Goal: Communication & Community: Answer question/provide support

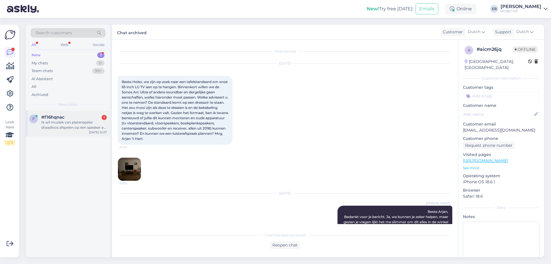
scroll to position [72, 0]
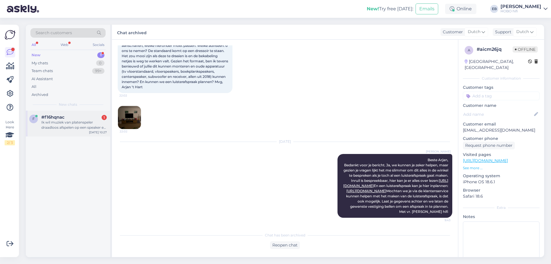
click at [55, 122] on div "Ik wil muziek van platenspeler draadloos afspelen op een speaker en eventueel k…" at bounding box center [73, 125] width 65 height 10
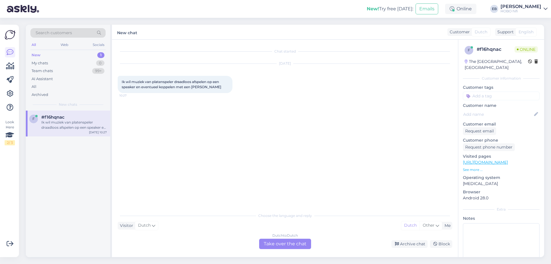
click at [293, 242] on div "Dutch to Dutch Take over the chat" at bounding box center [285, 243] width 52 height 10
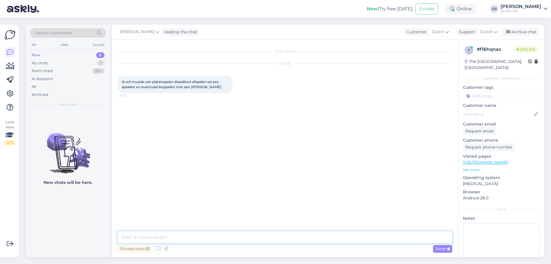
click at [251, 233] on textarea at bounding box center [285, 237] width 334 height 12
type textarea "Goedemorgen"
click at [441, 249] on span "Send" at bounding box center [442, 248] width 15 height 5
click at [154, 237] on textarea at bounding box center [285, 237] width 334 height 12
click at [169, 239] on textarea "Daar zijn enkele optiues voor. Wat voor speaker heb je in gedachten?" at bounding box center [285, 237] width 334 height 12
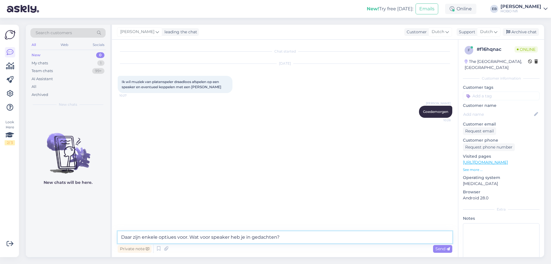
type textarea "Daar zijn enkele opties voor. Wat voor speaker heb je in gedachten?"
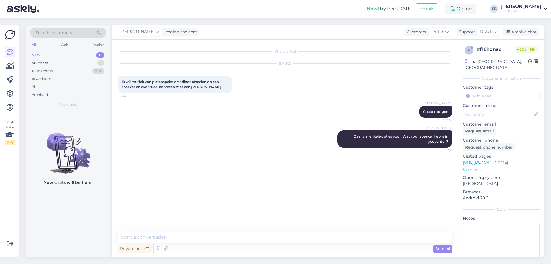
click at [471, 169] on p "See more ..." at bounding box center [501, 169] width 77 height 5
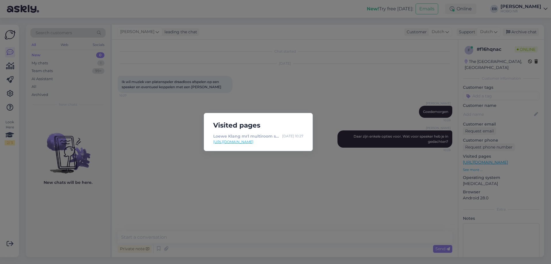
click at [265, 168] on div "Visited pages Loewe Klang mr1 multiroom speaker [DATE] 10:27 [URL][DOMAIN_NAME]" at bounding box center [275, 132] width 551 height 264
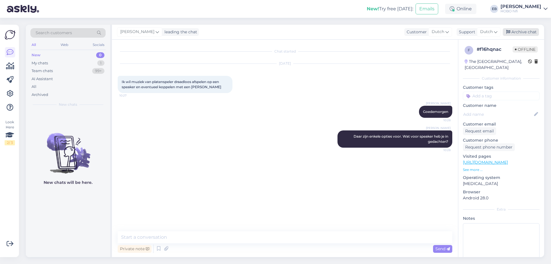
click at [514, 33] on div "Archive chat" at bounding box center [521, 32] width 36 height 8
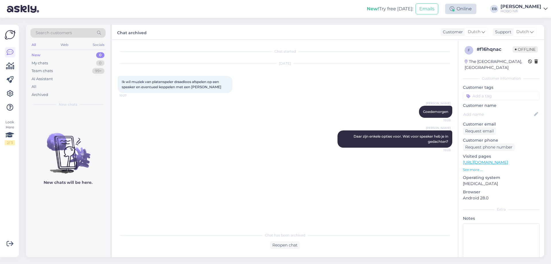
click at [474, 12] on div "Online" at bounding box center [460, 9] width 31 height 10
click at [472, 31] on button "1 hour" at bounding box center [463, 31] width 17 height 6
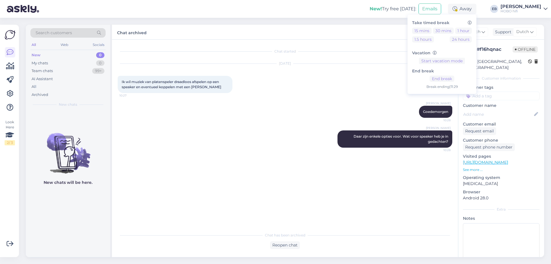
click at [272, 81] on div "[DATE] Ik wil muziek van platenspeler draadloos afspelen op een speaker en even…" at bounding box center [285, 78] width 334 height 42
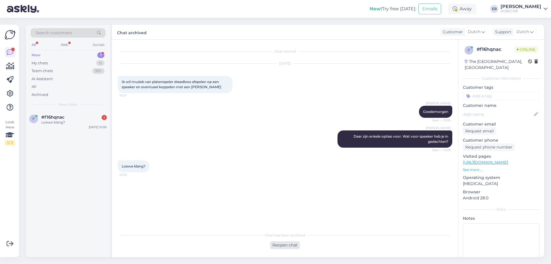
click at [293, 244] on div "Reopen chat" at bounding box center [285, 245] width 30 height 8
click at [284, 239] on div "Dutch to Dutch Take over the chat" at bounding box center [285, 243] width 52 height 10
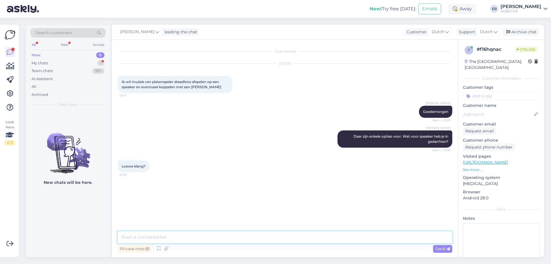
click at [242, 237] on textarea at bounding box center [285, 237] width 334 height 12
type textarea "A"
type textarea "Dan heb je een Bluetooth-verbinding. De Pro-Ject T1 EVO BT kan dat"
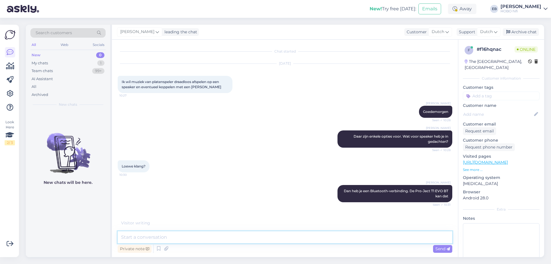
click at [145, 239] on textarea at bounding box center [285, 237] width 334 height 12
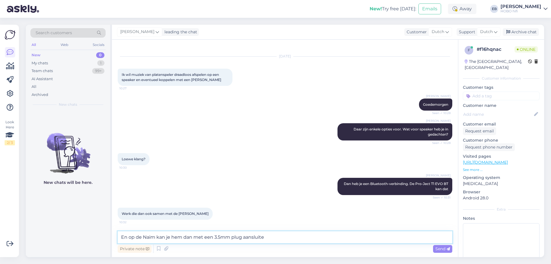
type textarea "En op de Naim kan je hem dan met een 3.5mm plug aansluiten"
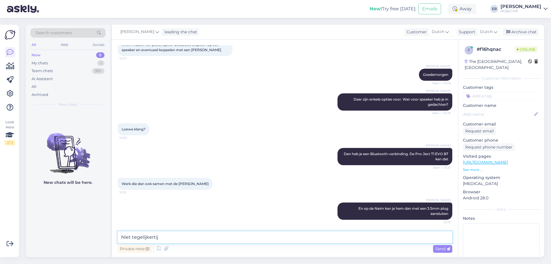
type textarea "Niet tegelijkertijd"
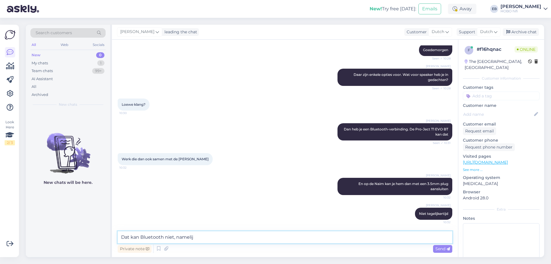
type textarea "Dat kan Bluetooth niet, namelijk"
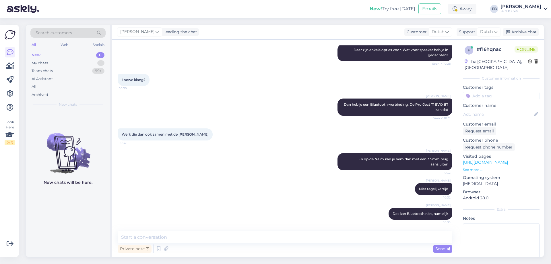
click at [480, 162] on link "[URL][DOMAIN_NAME]" at bounding box center [485, 161] width 45 height 5
click at [298, 113] on div "[PERSON_NAME] Dan heb je een Bluetooth-verbinding. De Pro-Ject T1 EVO BT kan da…" at bounding box center [285, 107] width 334 height 30
click at [276, 162] on div "[PERSON_NAME] En op de Naim kan je hem dan met een 3.5mm plug aansluiten 10:32" at bounding box center [285, 162] width 334 height 30
click at [151, 237] on textarea at bounding box center [285, 237] width 334 height 12
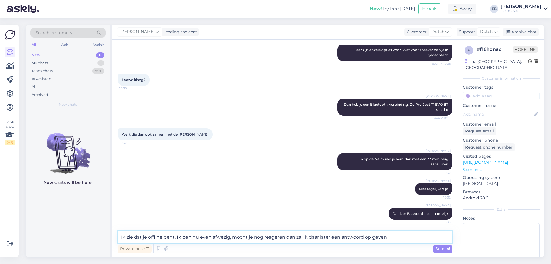
type textarea "Ik zie dat je offline bent. Ik ben nu even afwezig, mocht je nog reageren dan z…"
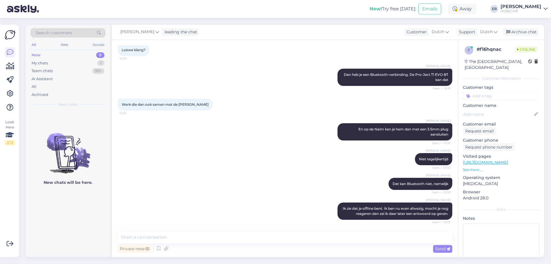
scroll to position [146, 0]
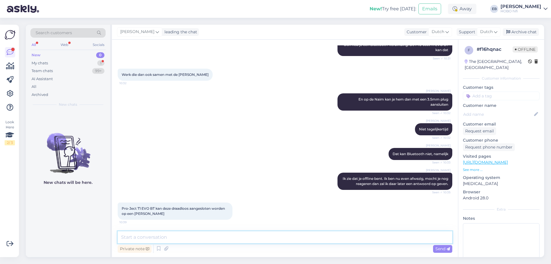
click at [182, 237] on textarea at bounding box center [285, 237] width 334 height 12
type textarea "Als de Muso Bluetooth heeft kan dat, ja."
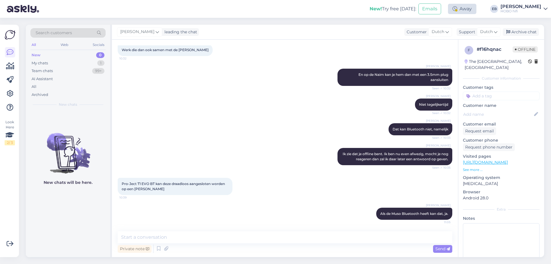
click at [476, 9] on div "Away" at bounding box center [462, 9] width 28 height 10
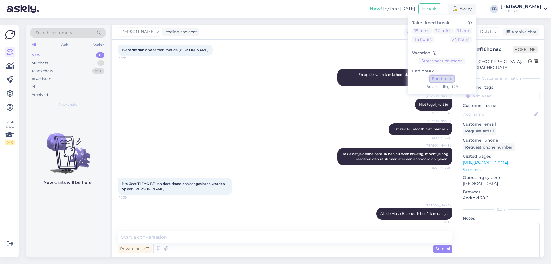
click at [454, 81] on button "End break" at bounding box center [441, 78] width 25 height 6
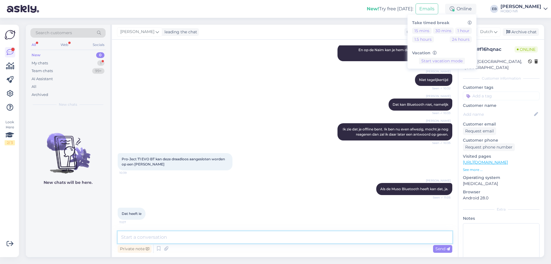
click at [178, 239] on textarea at bounding box center [285, 237] width 334 height 12
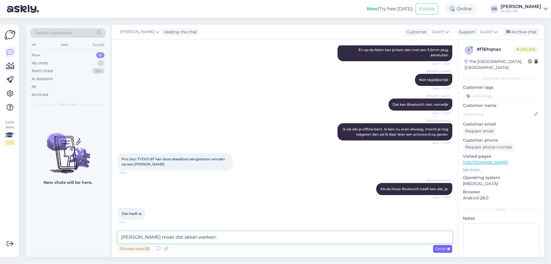
type textarea "[PERSON_NAME] moet dat zeker werken."
click at [442, 249] on span "Send" at bounding box center [442, 248] width 15 height 5
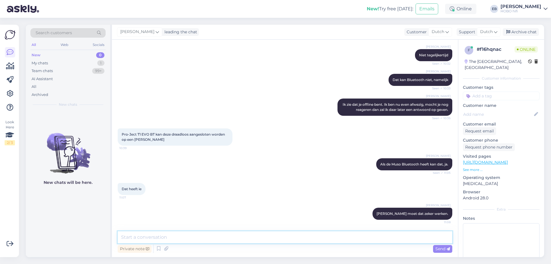
click at [240, 237] on textarea at bounding box center [285, 237] width 334 height 12
click at [324, 163] on div "[PERSON_NAME] Als de Muso Bluetooth heeft kan dat, ja. Seen ✓ 11:05" at bounding box center [285, 164] width 334 height 25
click at [516, 34] on div "Archive chat" at bounding box center [521, 32] width 36 height 8
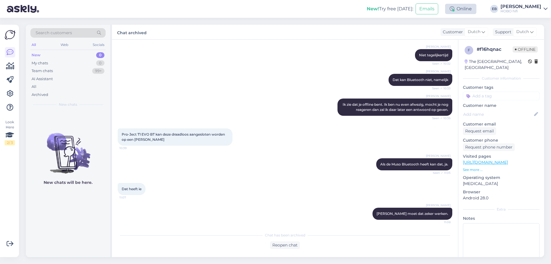
click at [476, 7] on div "Online" at bounding box center [460, 9] width 31 height 10
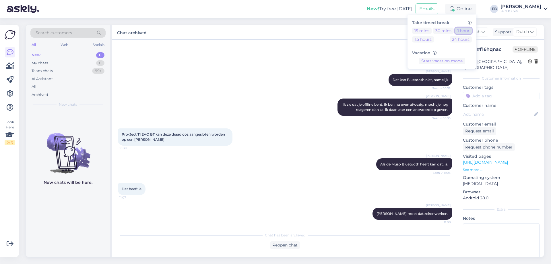
click at [472, 29] on button "1 hour" at bounding box center [463, 31] width 17 height 6
click at [393, 52] on div "[PERSON_NAME] Niet tegelijkertijd Seen ✓ 10:32" at bounding box center [285, 55] width 334 height 25
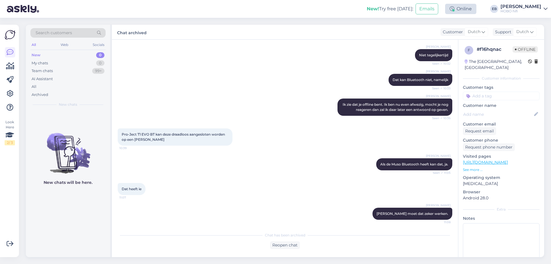
click at [476, 8] on div "Online" at bounding box center [460, 9] width 31 height 10
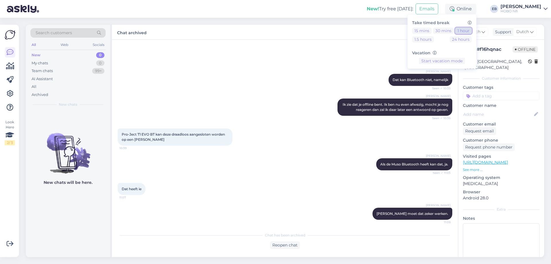
click at [472, 30] on button "1 hour" at bounding box center [463, 31] width 17 height 6
